Goal: Task Accomplishment & Management: Use online tool/utility

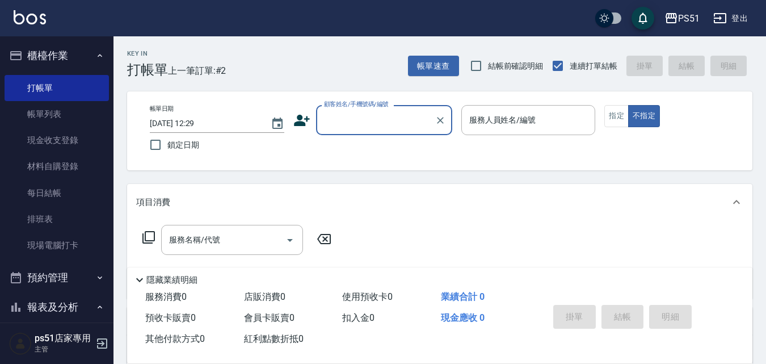
click at [385, 123] on input "顧客姓名/手機號碼/編號" at bounding box center [375, 120] width 109 height 20
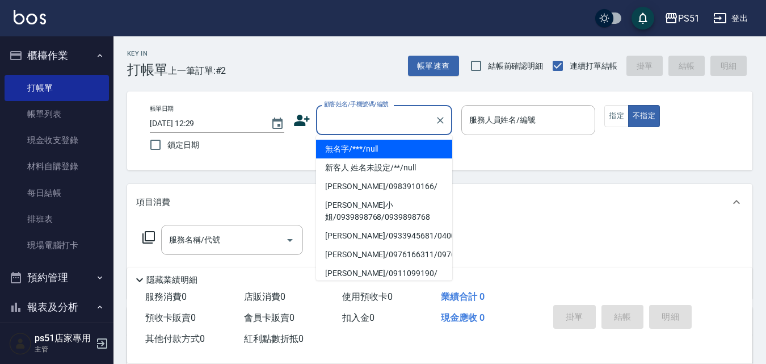
click at [354, 147] on li "無名字/***/null" at bounding box center [384, 149] width 136 height 19
type input "無名字/***/null"
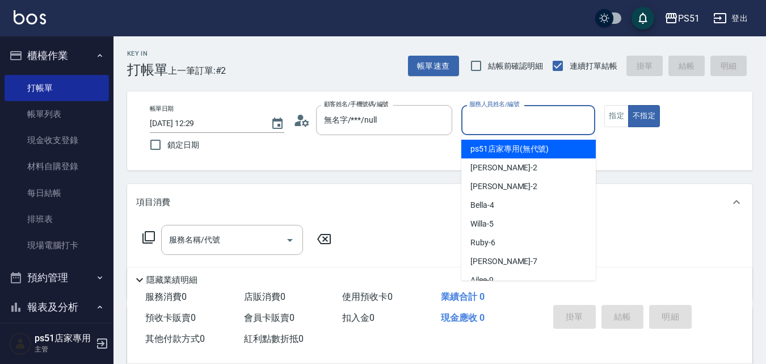
drag, startPoint x: 486, startPoint y: 124, endPoint x: 489, endPoint y: 206, distance: 82.3
click at [487, 124] on input "服務人員姓名/編號" at bounding box center [528, 120] width 124 height 20
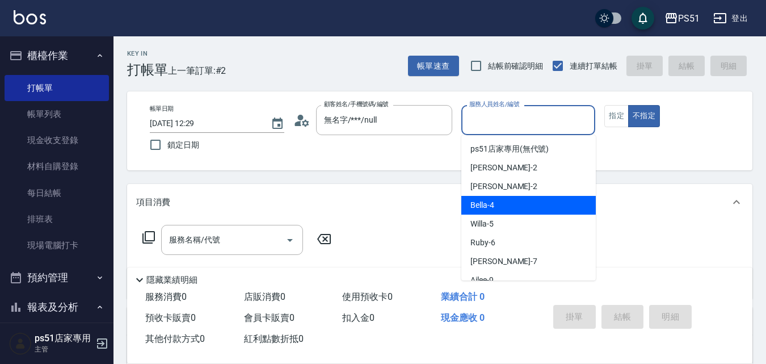
drag, startPoint x: 500, startPoint y: 200, endPoint x: 383, endPoint y: 214, distance: 118.3
click at [500, 199] on div "Bella -4" at bounding box center [528, 205] width 134 height 19
type input "Bella-4"
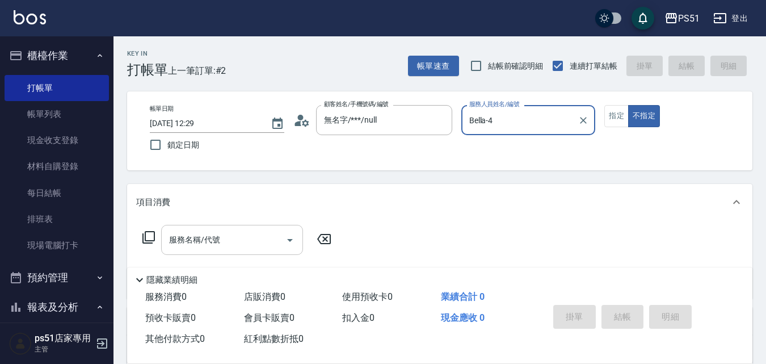
click at [251, 230] on input "服務名稱/代號" at bounding box center [223, 240] width 115 height 20
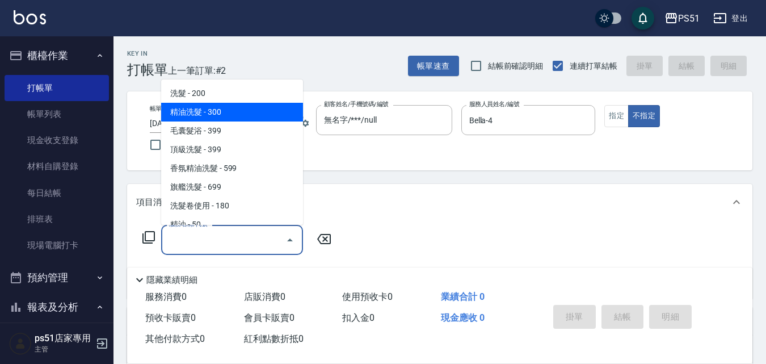
click at [246, 112] on span "精油洗髮 - 300" at bounding box center [232, 112] width 142 height 19
type input "精油洗髮(102)"
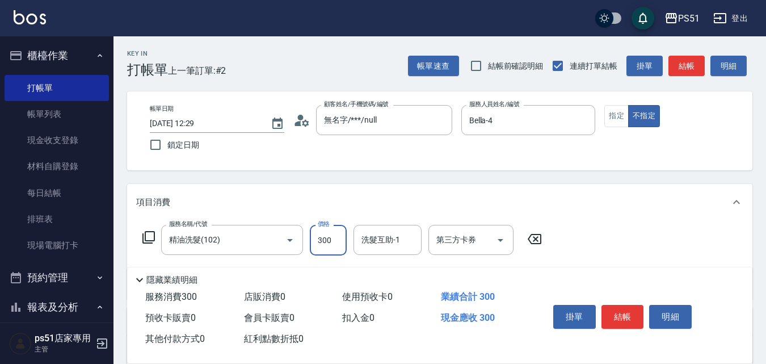
drag, startPoint x: 331, startPoint y: 246, endPoint x: 340, endPoint y: 238, distance: 11.7
click at [331, 246] on input "300" at bounding box center [328, 240] width 37 height 31
type input "400"
click at [610, 117] on button "指定" at bounding box center [616, 116] width 24 height 22
click at [649, 108] on button "不指定" at bounding box center [644, 116] width 32 height 22
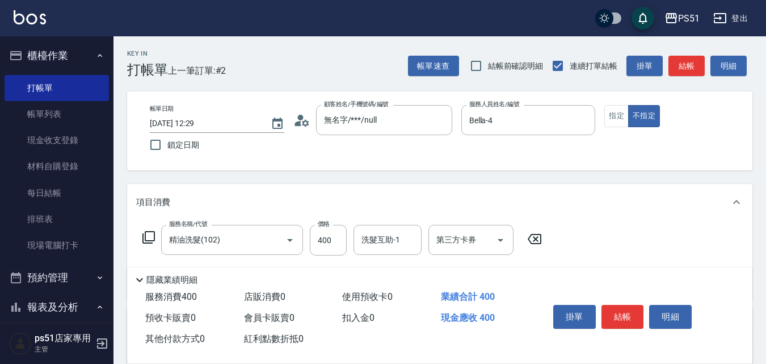
click at [693, 67] on button "結帳" at bounding box center [686, 66] width 36 height 21
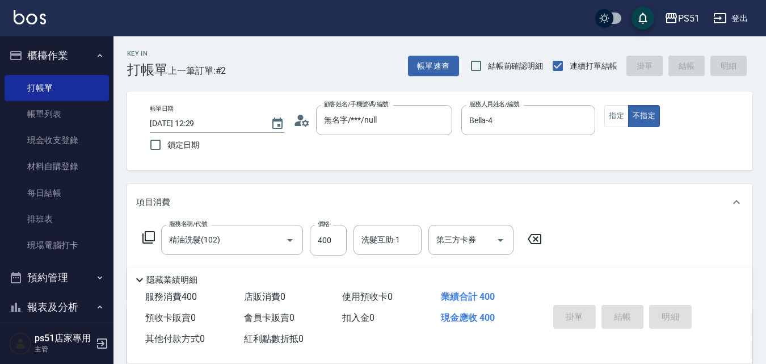
type input "[DATE] 15:15"
